Goal: Task Accomplishment & Management: Manage account settings

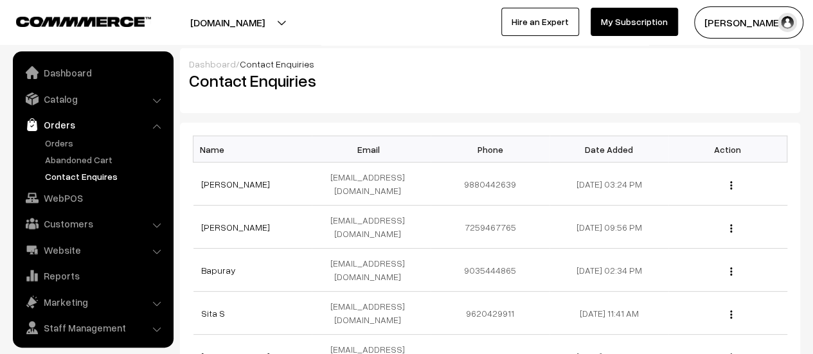
scroll to position [30, 0]
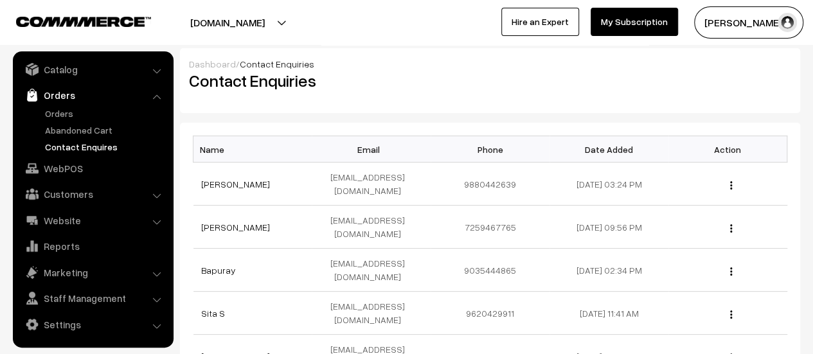
click at [49, 112] on link "Orders" at bounding box center [105, 113] width 127 height 13
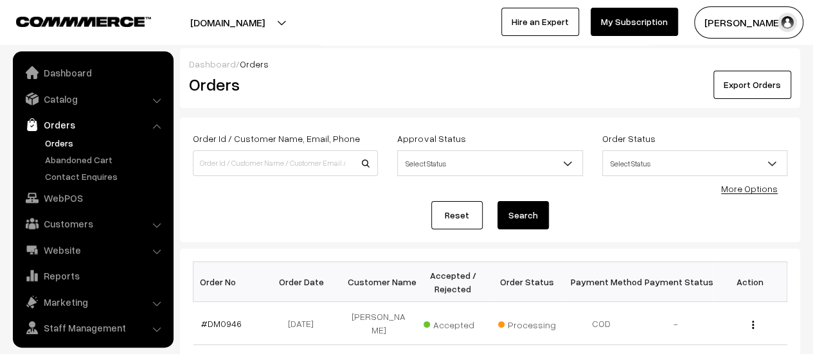
scroll to position [30, 0]
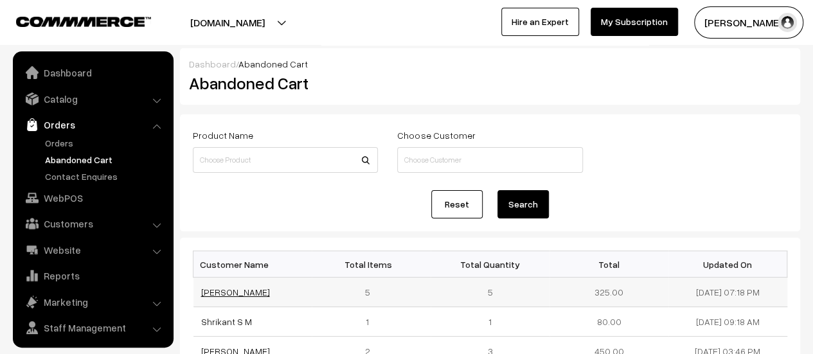
scroll to position [30, 0]
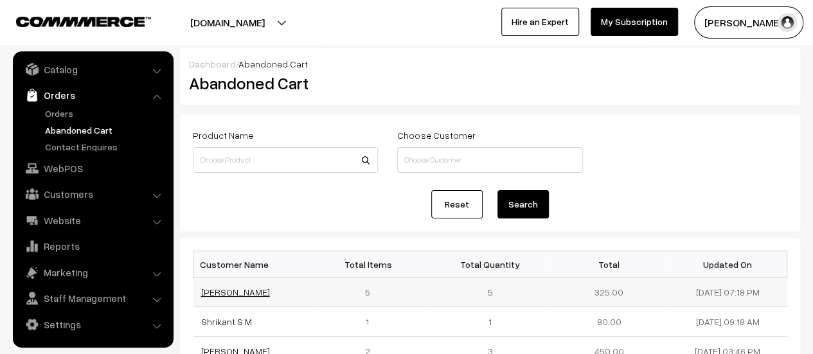
click at [222, 290] on link "malini malini" at bounding box center [235, 292] width 69 height 11
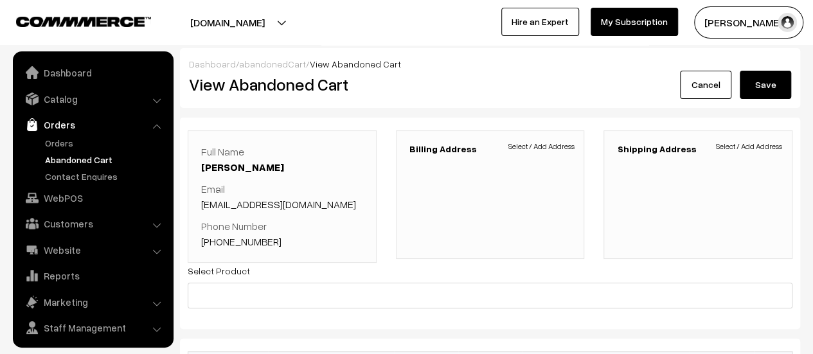
scroll to position [30, 0]
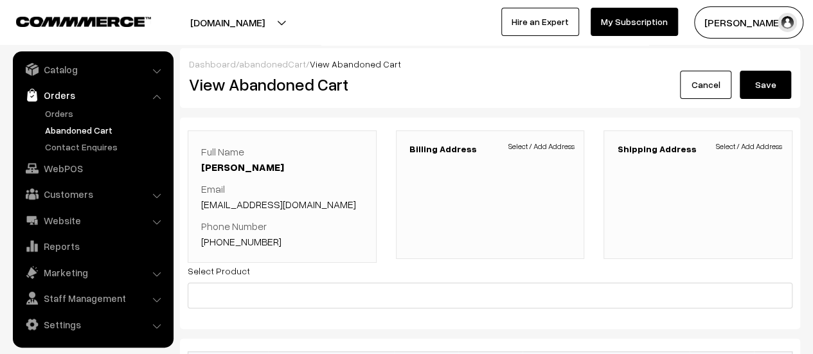
drag, startPoint x: 261, startPoint y: 163, endPoint x: 202, endPoint y: 165, distance: 58.5
click at [202, 165] on p "Full Name [PERSON_NAME]" at bounding box center [282, 159] width 162 height 31
copy link "[PERSON_NAME]"
drag, startPoint x: 344, startPoint y: 204, endPoint x: 203, endPoint y: 202, distance: 141.4
click at [203, 202] on p "Email malinirakhshitha555@gmail.com" at bounding box center [282, 196] width 162 height 31
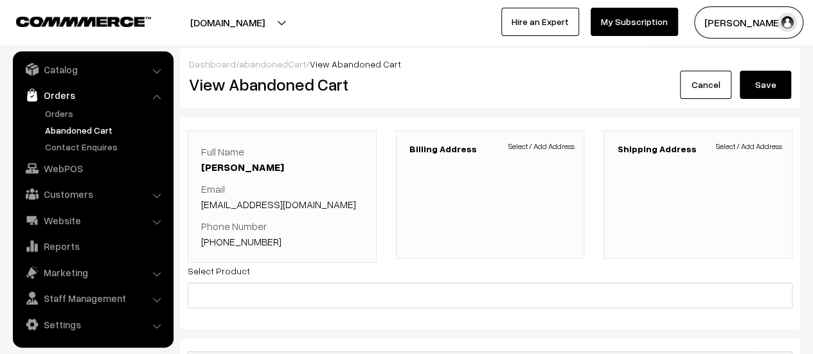
copy link "malinirakhshitha555@gmail.com"
drag, startPoint x: 280, startPoint y: 249, endPoint x: 218, endPoint y: 239, distance: 62.4
click at [218, 239] on div "Full Name malini malini Email malinirakhshitha555@gmail.com Phone Number +91 76…" at bounding box center [282, 196] width 189 height 132
copy link "7676681590"
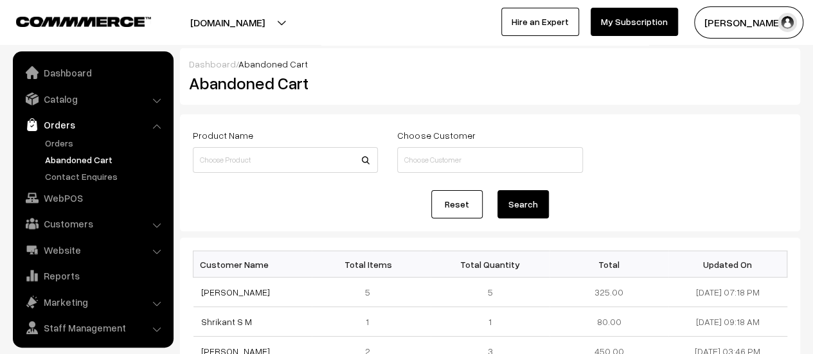
scroll to position [30, 0]
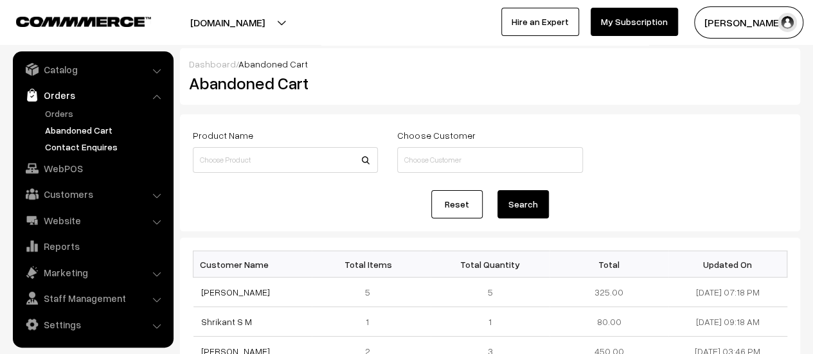
click at [78, 146] on link "Contact Enquires" at bounding box center [105, 146] width 127 height 13
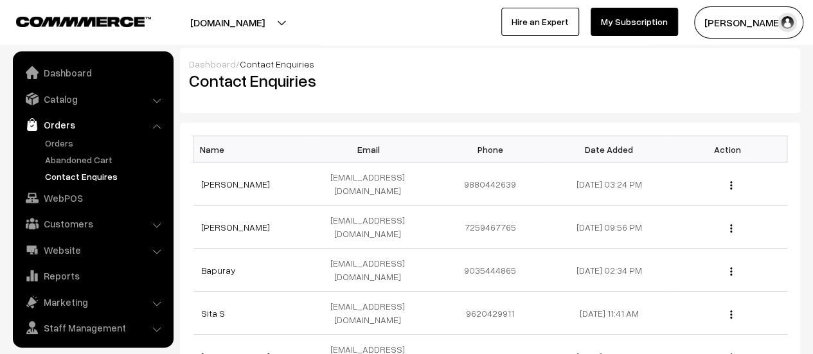
scroll to position [30, 0]
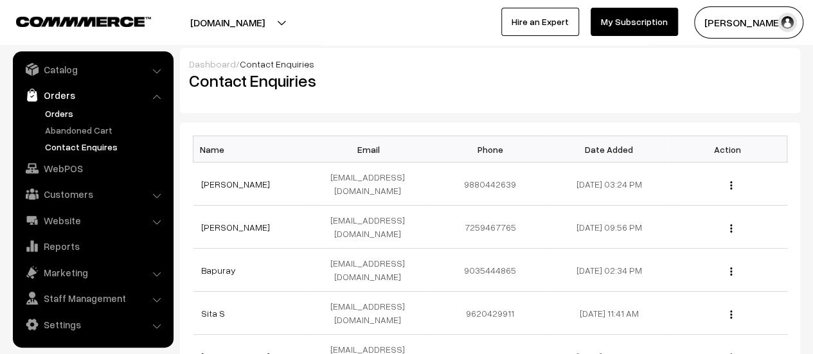
click at [58, 111] on link "Orders" at bounding box center [105, 113] width 127 height 13
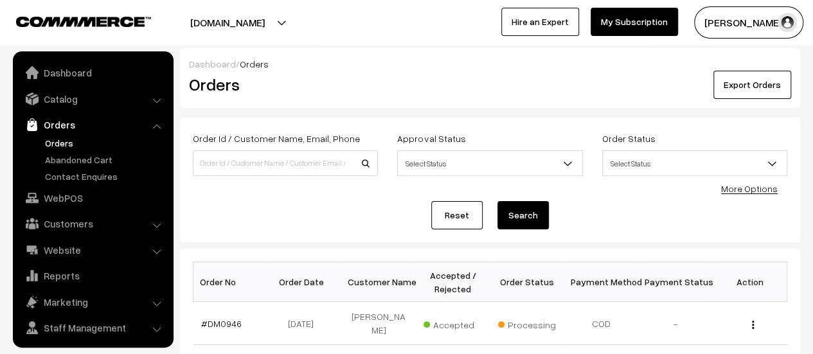
scroll to position [30, 0]
